Goal: Task Accomplishment & Management: Use online tool/utility

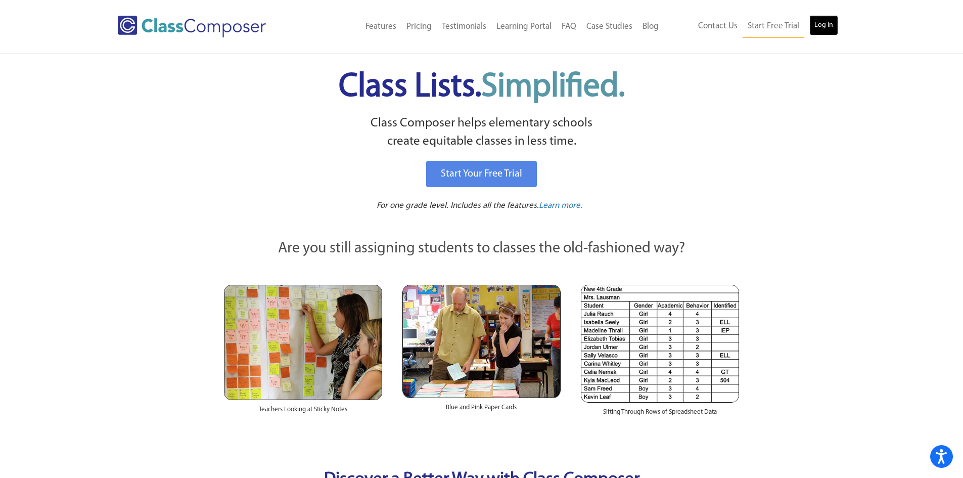
click at [818, 28] on link "Log In" at bounding box center [823, 25] width 29 height 20
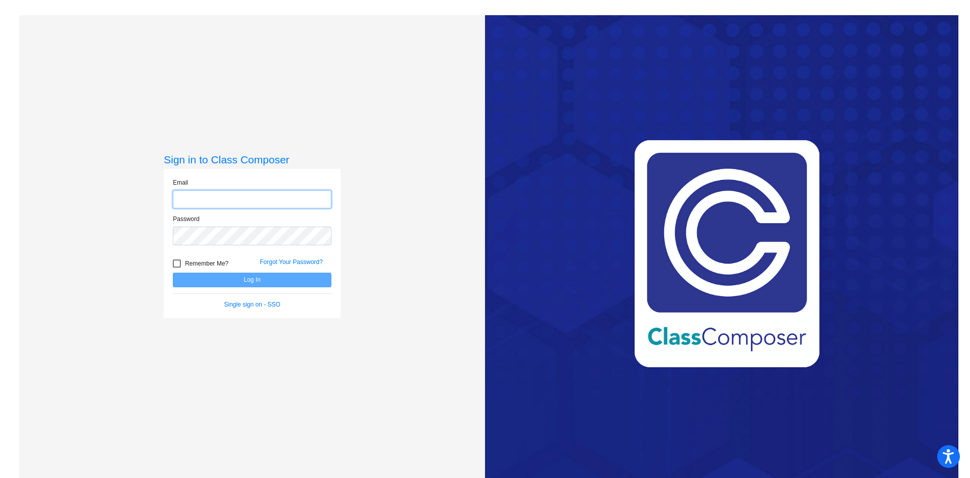
type input "rodanoa@harrisontwp.k12.nj.us"
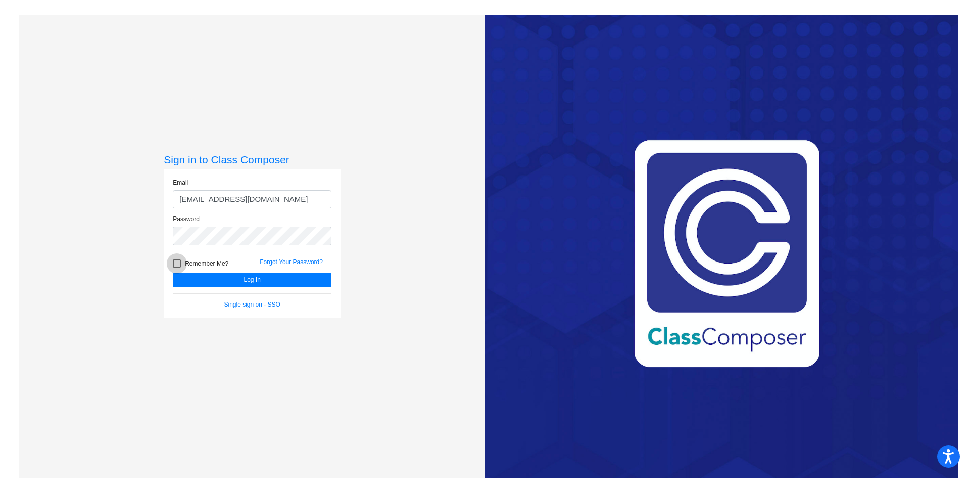
click at [175, 269] on label "Remember Me?" at bounding box center [201, 263] width 56 height 12
click at [176, 268] on input "Remember Me?" at bounding box center [176, 267] width 1 height 1
checkbox input "true"
click at [206, 276] on button "Log In" at bounding box center [252, 279] width 159 height 15
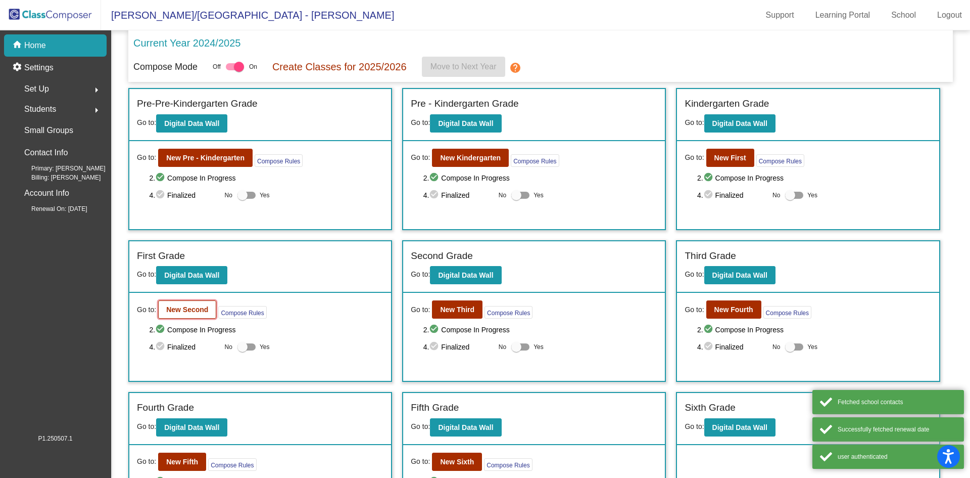
click at [187, 311] on b "New Second" at bounding box center [187, 309] width 42 height 8
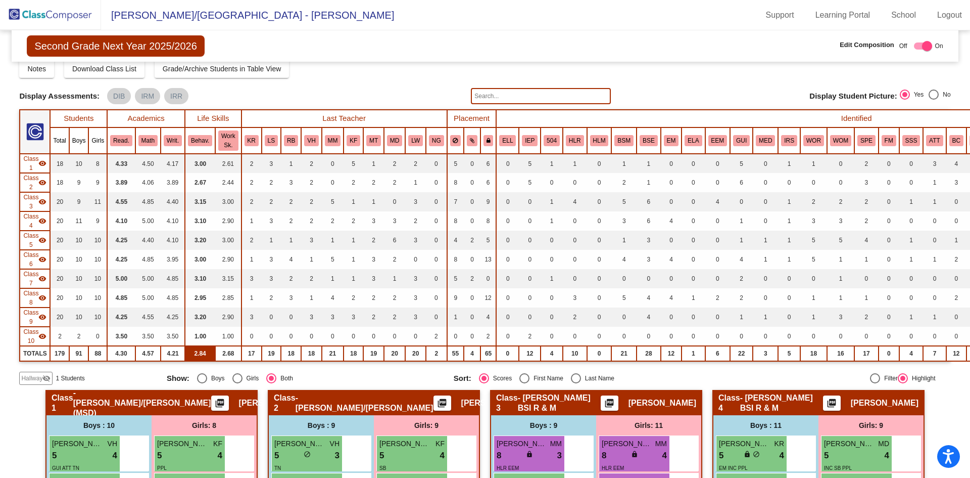
scroll to position [51, 0]
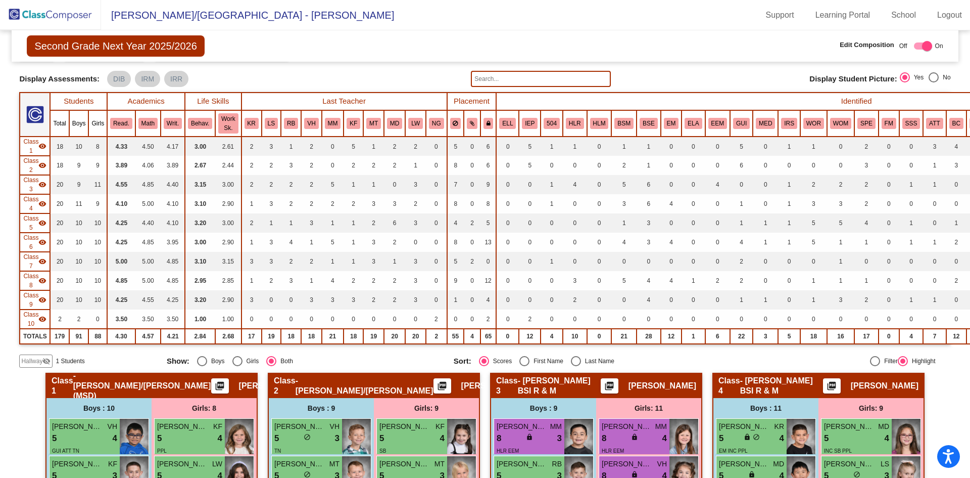
click at [38, 314] on span "Class 10" at bounding box center [30, 319] width 15 height 18
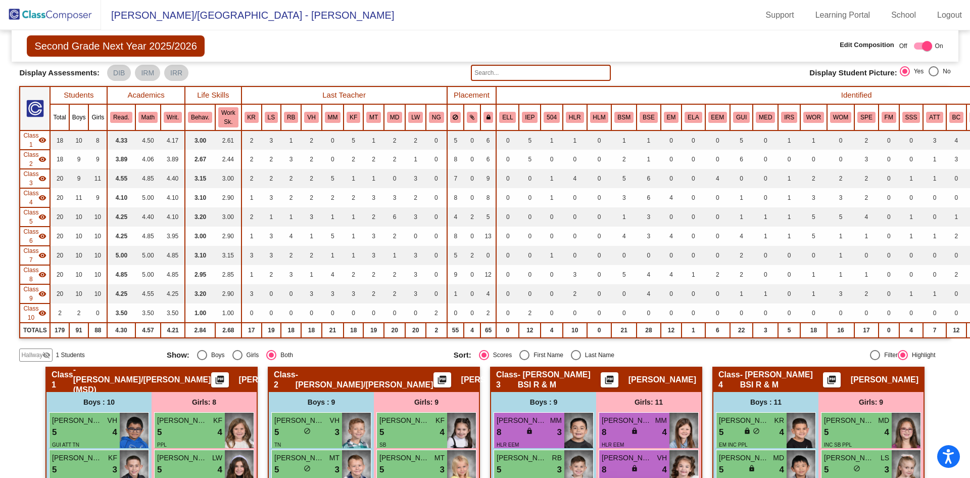
scroll to position [0, 0]
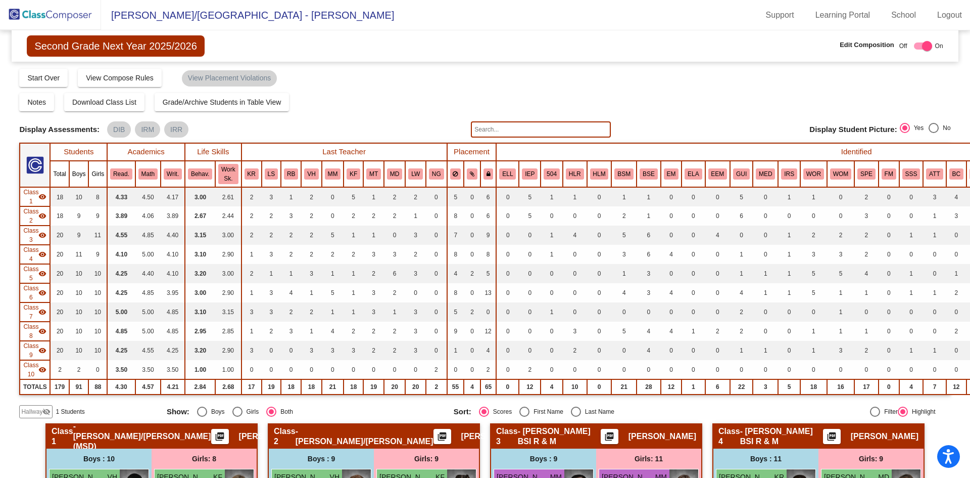
click at [65, 16] on img at bounding box center [50, 15] width 101 height 30
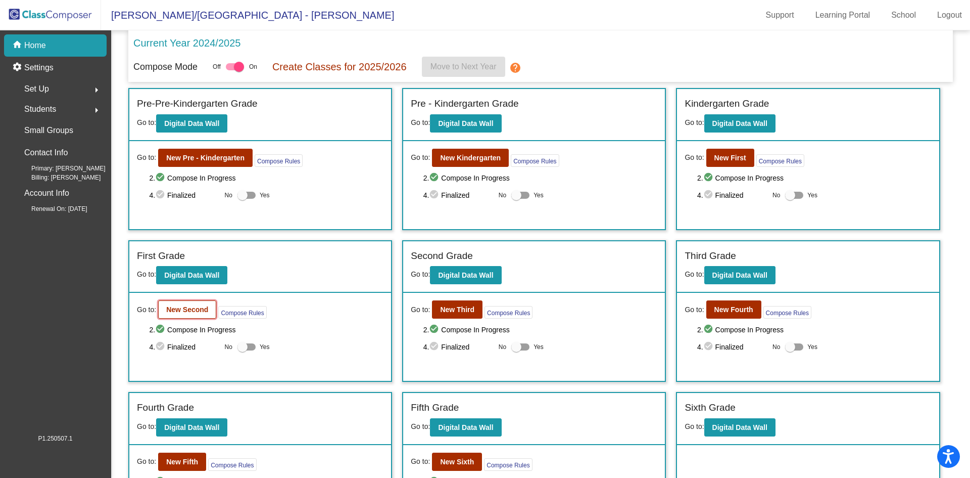
click at [194, 310] on b "New Second" at bounding box center [187, 309] width 42 height 8
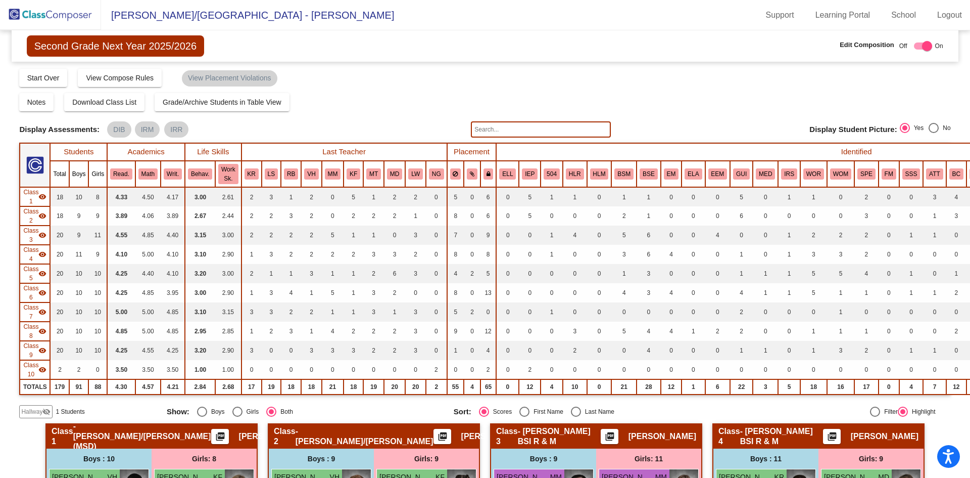
click at [32, 415] on span "Hallway" at bounding box center [31, 411] width 21 height 9
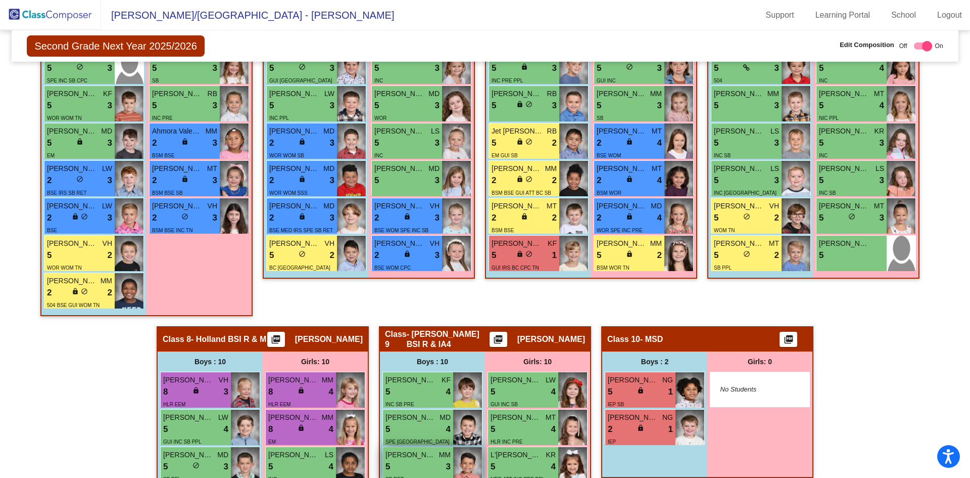
scroll to position [1051, 0]
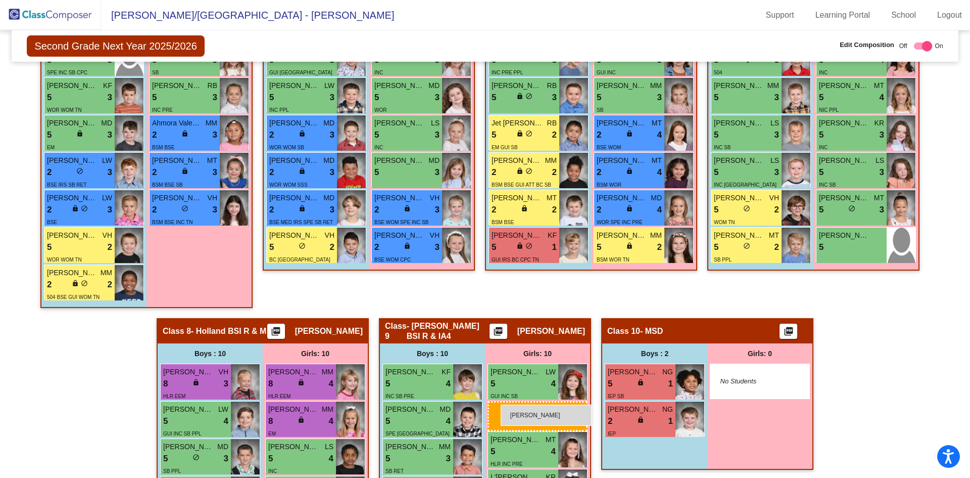
drag, startPoint x: 205, startPoint y: 348, endPoint x: 501, endPoint y: 404, distance: 301.0
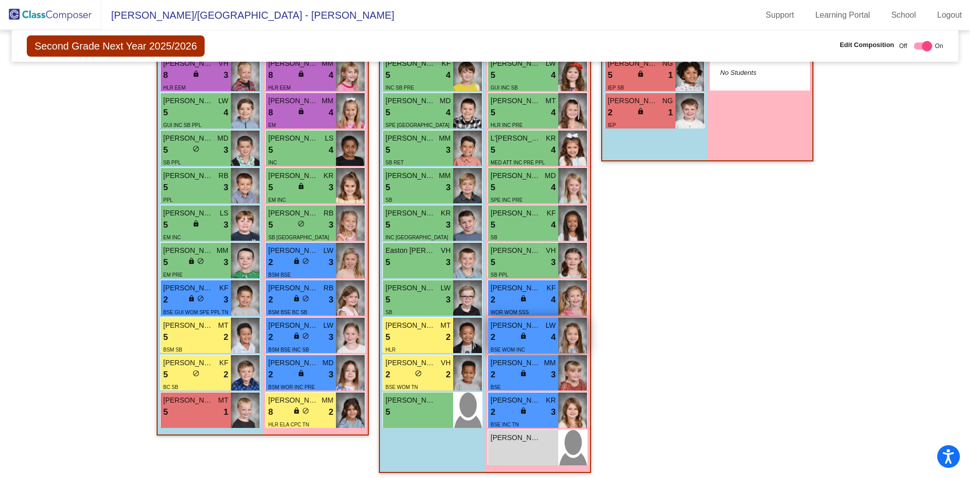
scroll to position [1370, 0]
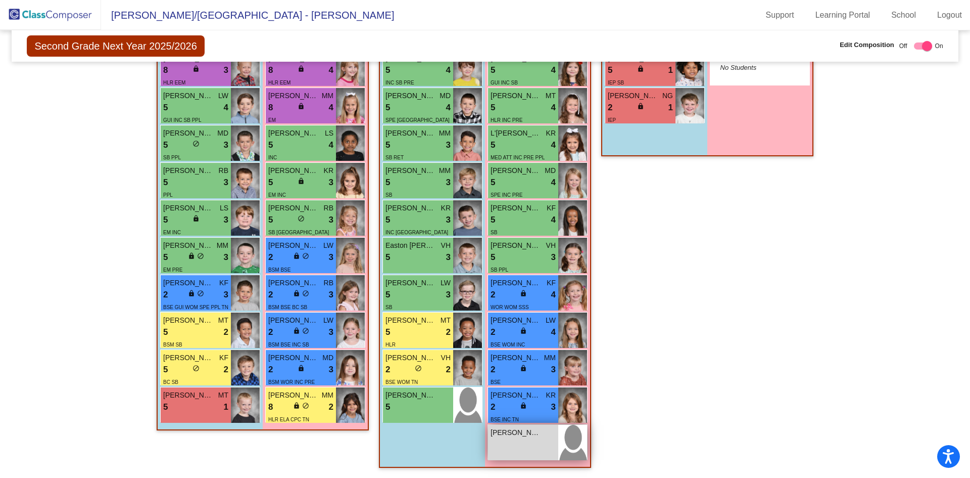
click at [537, 440] on div "Eva Daly lock do_not_disturb_alt" at bounding box center [523, 442] width 70 height 35
click at [534, 433] on div "Eva Daly lock do_not_disturb_alt" at bounding box center [523, 442] width 70 height 35
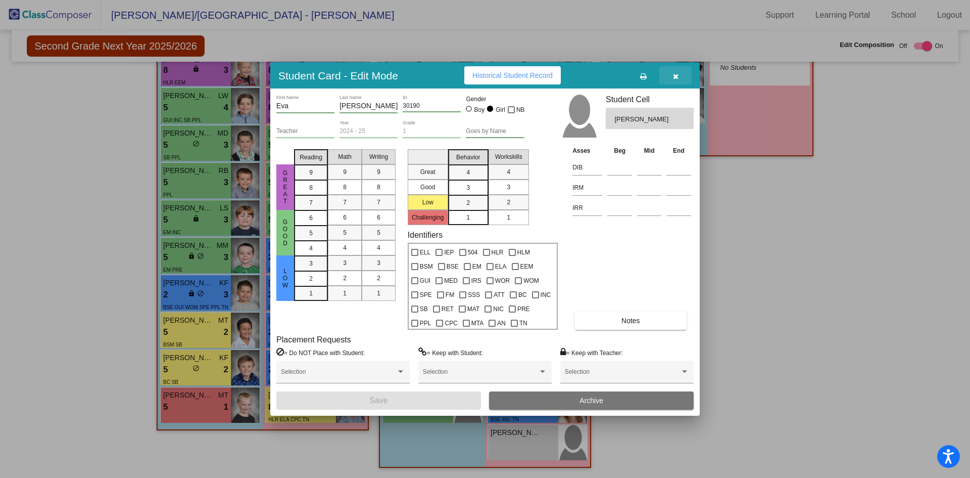
click at [675, 75] on icon "button" at bounding box center [676, 76] width 6 height 7
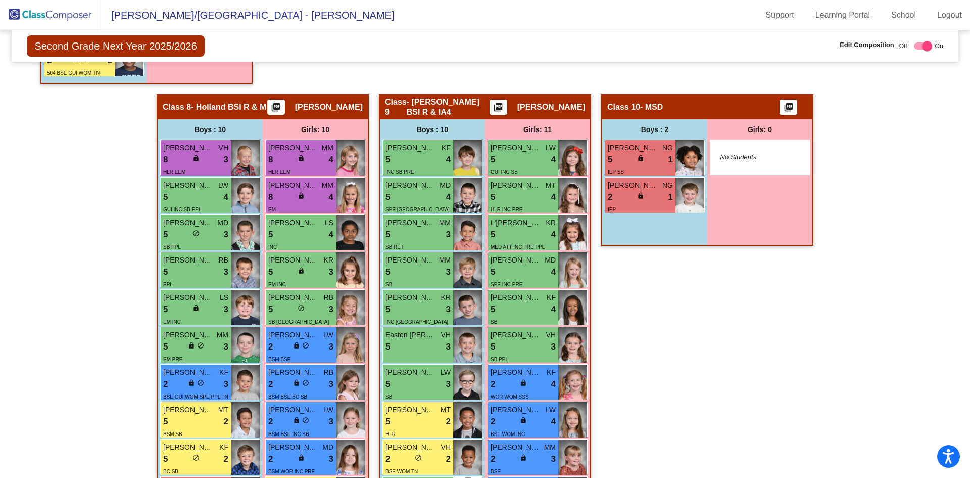
scroll to position [1268, 0]
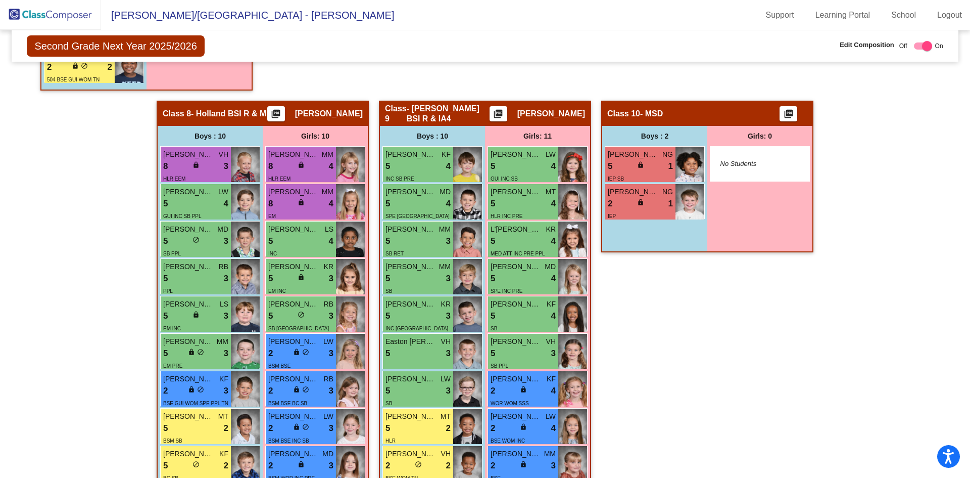
click at [81, 6] on img at bounding box center [50, 15] width 101 height 30
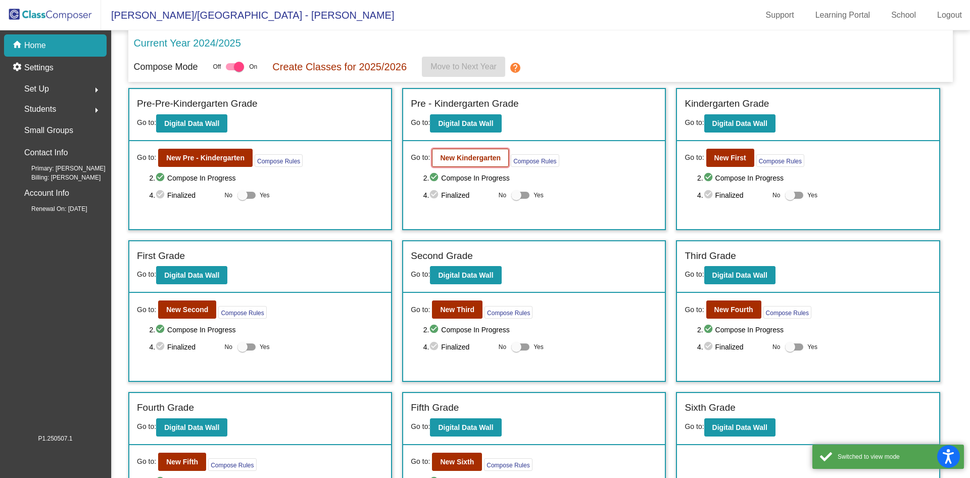
click at [464, 155] on b "New Kindergarten" at bounding box center [470, 158] width 61 height 8
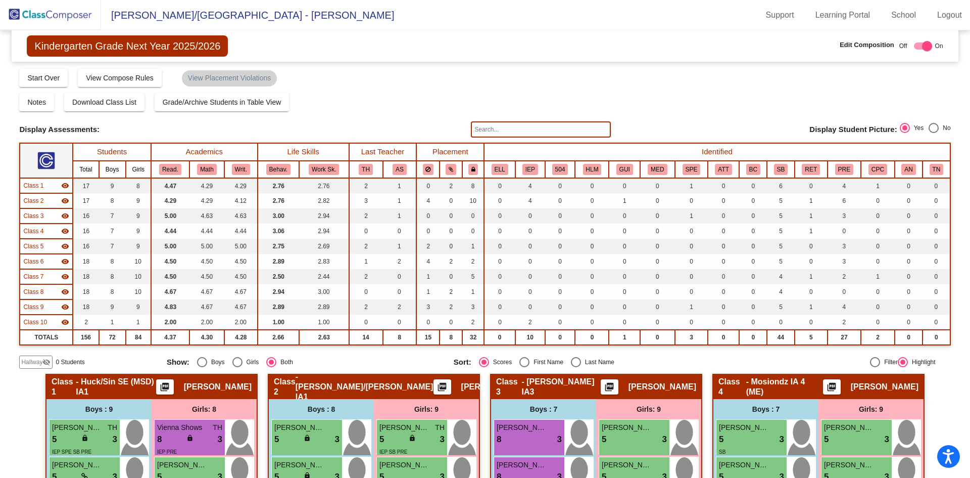
click at [500, 128] on input "text" at bounding box center [540, 129] width 139 height 16
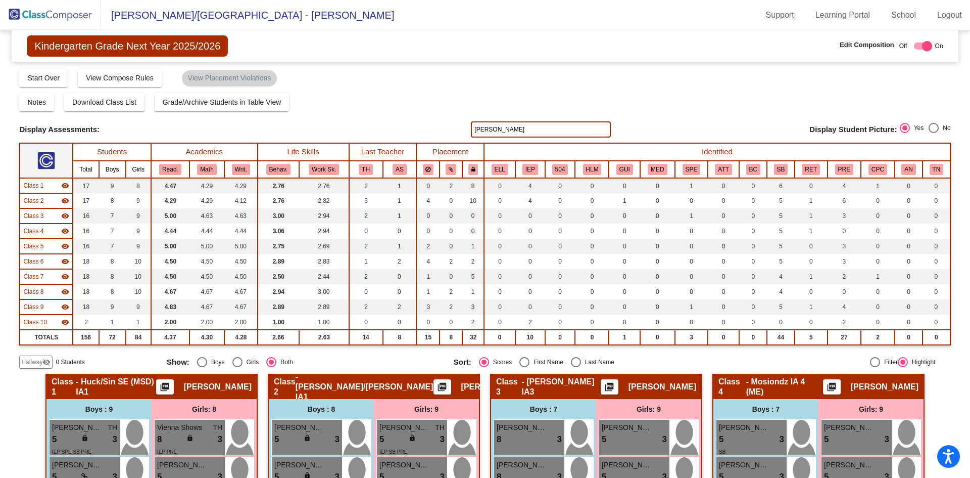
type input "jones"
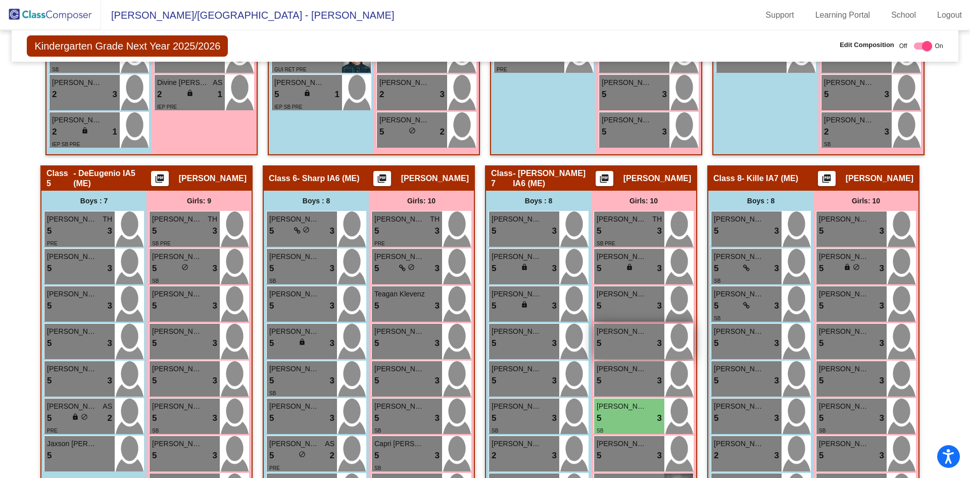
scroll to position [657, 0]
